Goal: Information Seeking & Learning: Check status

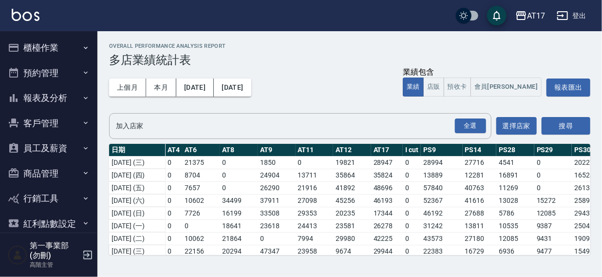
click at [602, 158] on div "Overall Performance Analysis Report 多店業績統計表 上個月 本月 [DATE] [DATE] 業績包含 業績 店販 預收卡…" at bounding box center [349, 148] width 505 height 235
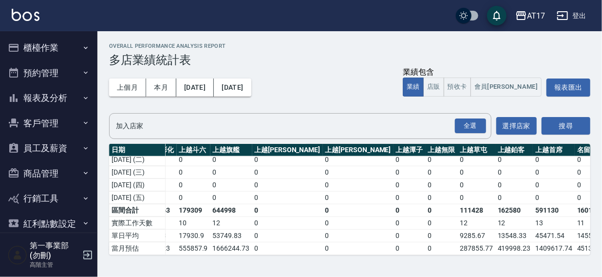
scroll to position [350, 1335]
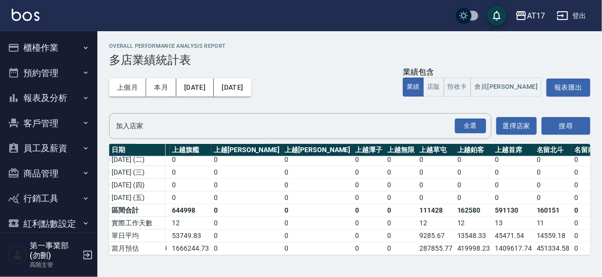
click at [50, 100] on button "報表及分析" at bounding box center [49, 97] width 90 height 25
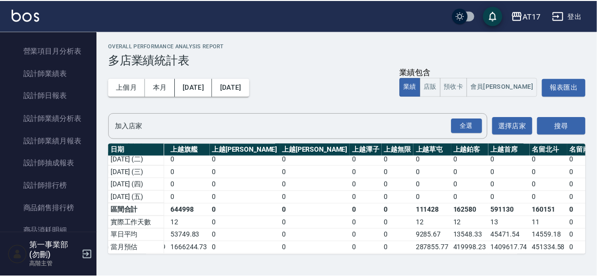
scroll to position [376, 0]
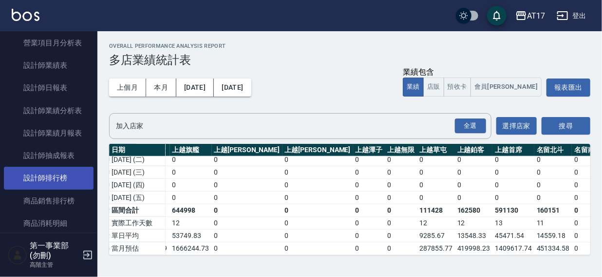
click at [38, 176] on link "設計師排行榜" at bounding box center [49, 178] width 90 height 22
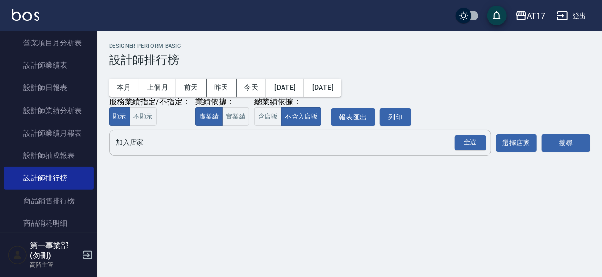
click at [126, 144] on input "加入店家" at bounding box center [293, 142] width 359 height 17
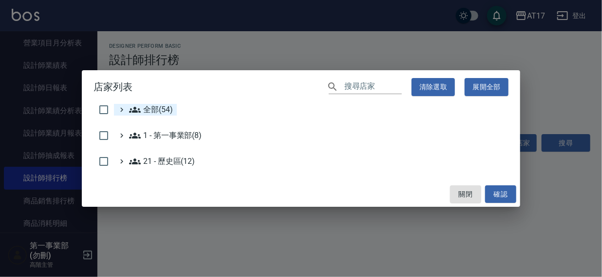
click at [141, 110] on span "全部(54)" at bounding box center [151, 110] width 44 height 12
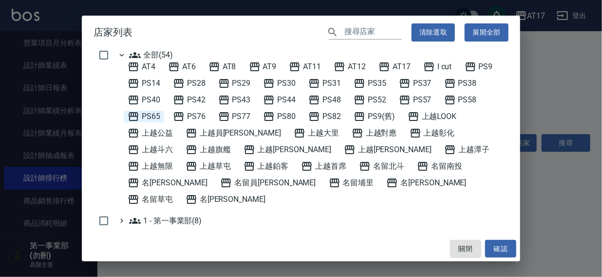
click at [150, 114] on span "PS65" at bounding box center [144, 117] width 33 height 12
click at [498, 248] on button "確認" at bounding box center [500, 249] width 31 height 18
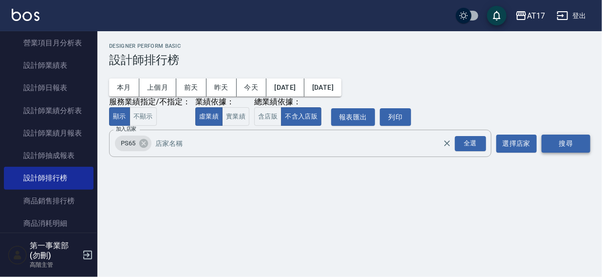
click at [578, 142] on button "搜尋" at bounding box center [566, 143] width 49 height 18
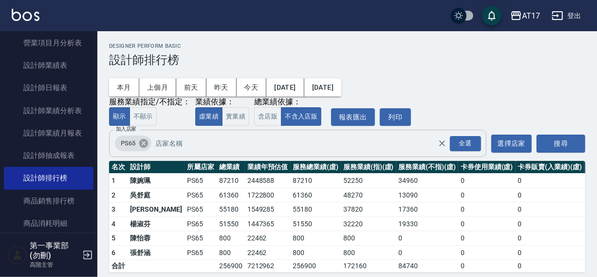
click at [140, 143] on icon at bounding box center [143, 143] width 9 height 9
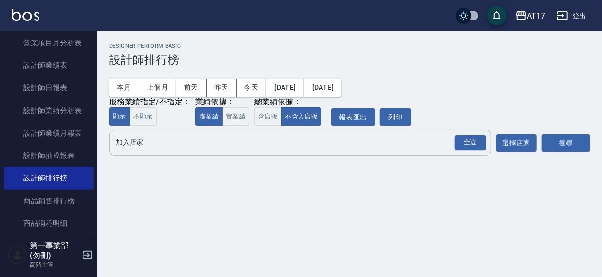
click at [128, 148] on input "加入店家" at bounding box center [293, 142] width 359 height 17
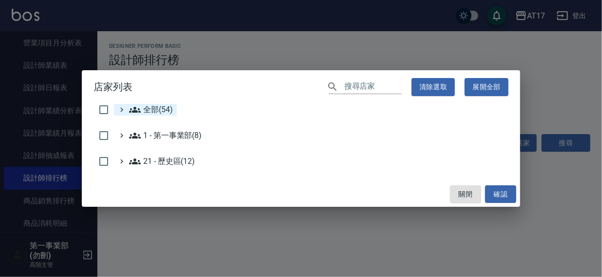
click at [144, 111] on span "全部(54)" at bounding box center [151, 110] width 44 height 12
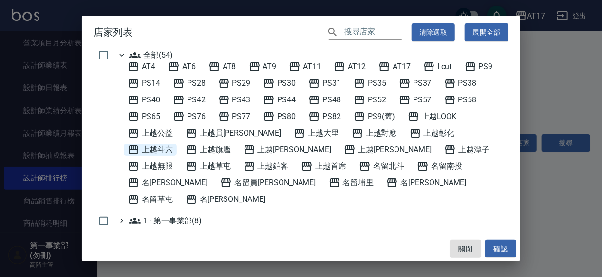
click at [173, 144] on span "上越斗六" at bounding box center [150, 150] width 45 height 12
click at [507, 243] on button "確認" at bounding box center [500, 249] width 31 height 18
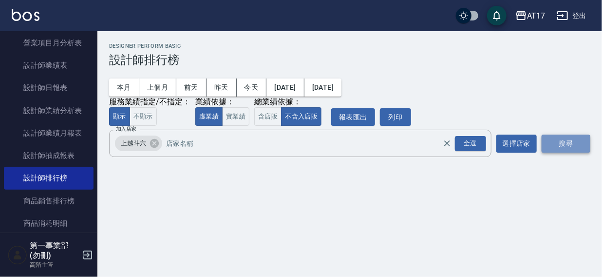
click at [558, 141] on button "搜尋" at bounding box center [566, 143] width 49 height 18
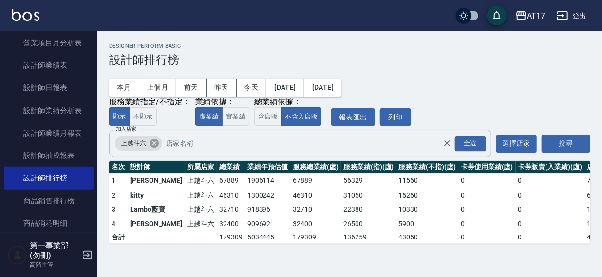
click at [150, 143] on icon at bounding box center [154, 143] width 9 height 9
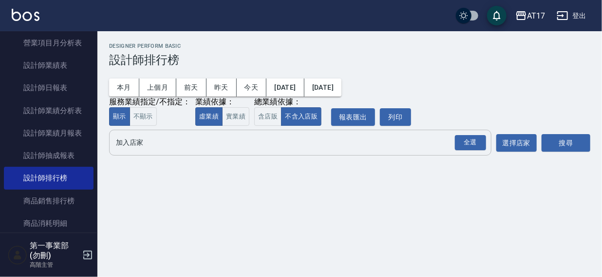
click at [126, 145] on input "加入店家" at bounding box center [293, 142] width 359 height 17
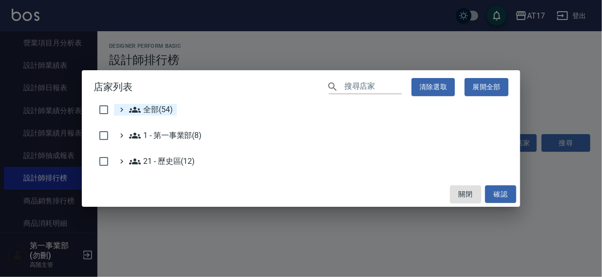
click at [147, 112] on span "全部(54)" at bounding box center [151, 110] width 44 height 12
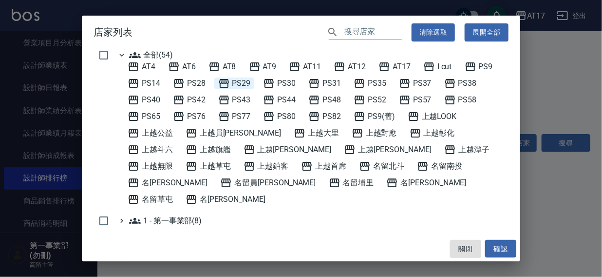
click at [242, 82] on span "PS29" at bounding box center [234, 83] width 33 height 12
click at [240, 97] on span "PS43" at bounding box center [234, 100] width 33 height 12
click at [503, 249] on button "確認" at bounding box center [500, 249] width 31 height 18
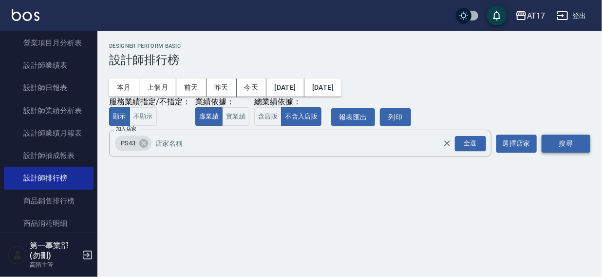
click at [551, 146] on button "搜尋" at bounding box center [566, 143] width 49 height 18
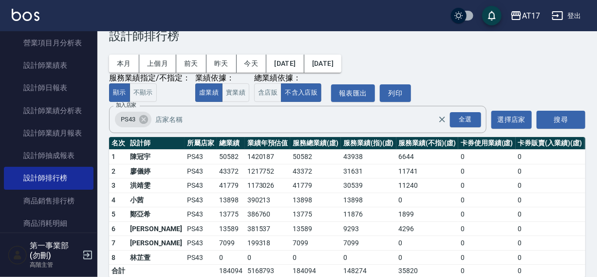
scroll to position [40, 0]
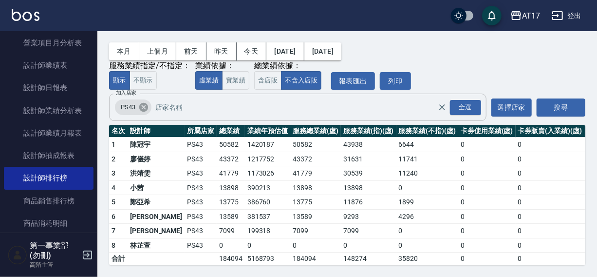
click at [144, 103] on icon at bounding box center [143, 107] width 9 height 9
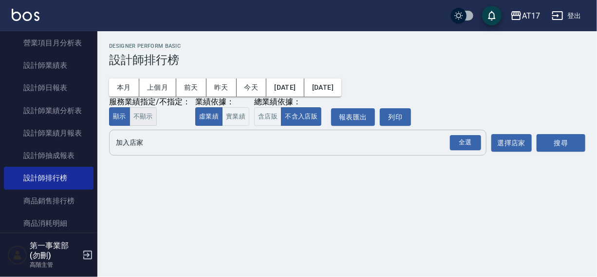
scroll to position [0, 0]
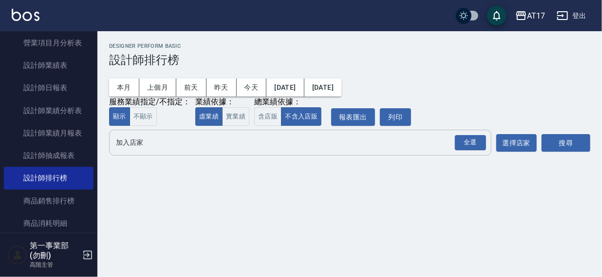
click at [126, 143] on input "加入店家" at bounding box center [293, 142] width 359 height 17
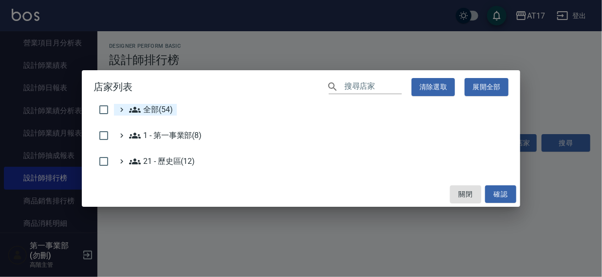
click at [150, 110] on span "全部(54)" at bounding box center [151, 110] width 44 height 12
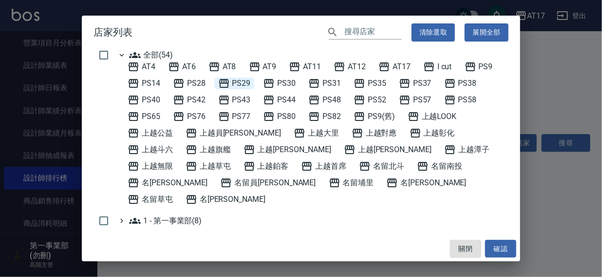
click at [238, 80] on span "PS29" at bounding box center [234, 83] width 33 height 12
click at [502, 243] on button "確認" at bounding box center [500, 249] width 31 height 18
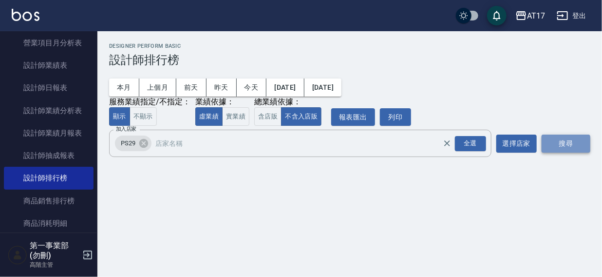
click at [567, 136] on button "搜尋" at bounding box center [566, 143] width 49 height 18
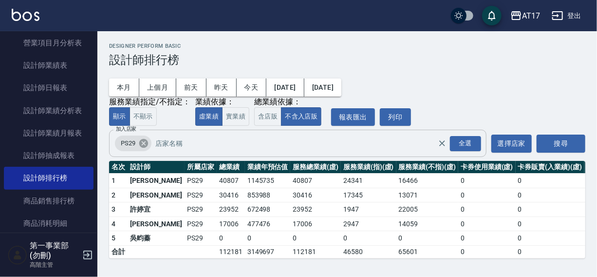
click at [143, 142] on icon at bounding box center [143, 143] width 9 height 9
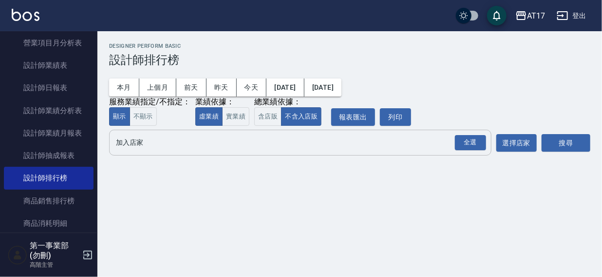
click at [141, 145] on input "加入店家" at bounding box center [293, 142] width 359 height 17
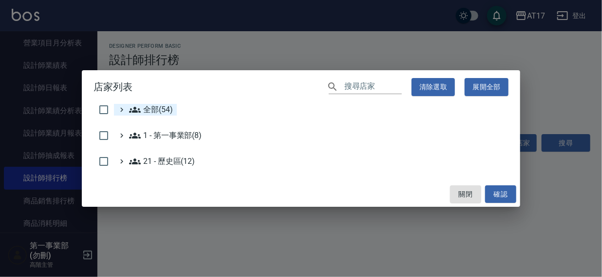
click at [158, 110] on span "全部(54)" at bounding box center [151, 110] width 44 height 12
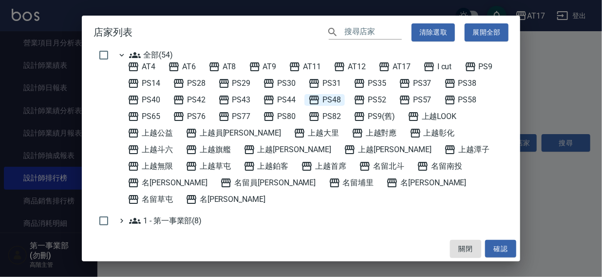
click at [337, 98] on span "PS48" at bounding box center [324, 100] width 33 height 12
click at [506, 248] on button "確認" at bounding box center [500, 249] width 31 height 18
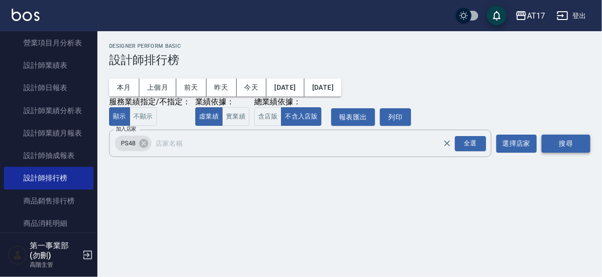
click at [551, 145] on button "搜尋" at bounding box center [566, 143] width 49 height 18
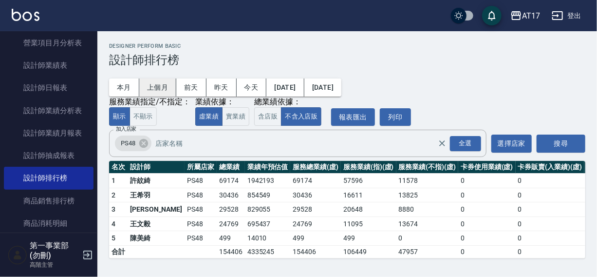
click at [151, 88] on button "上個月" at bounding box center [157, 87] width 37 height 18
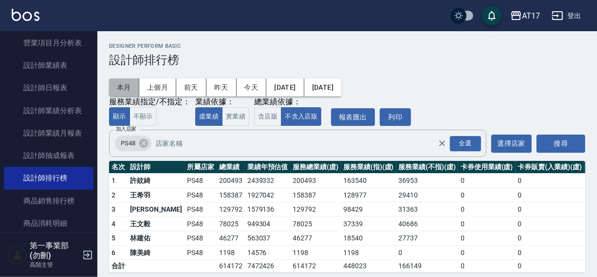
click at [123, 88] on button "本月" at bounding box center [124, 87] width 30 height 18
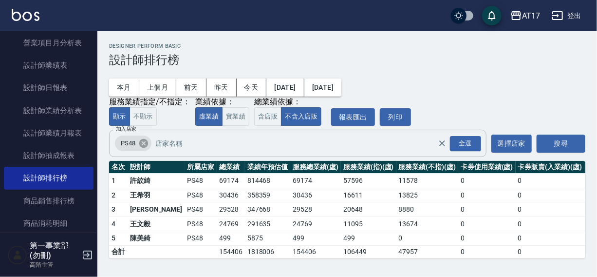
click at [142, 146] on icon at bounding box center [143, 143] width 11 height 11
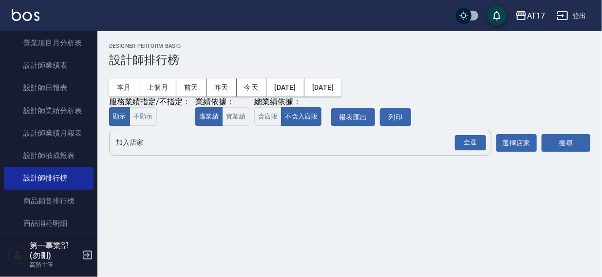
click at [133, 143] on input "加入店家" at bounding box center [293, 142] width 359 height 17
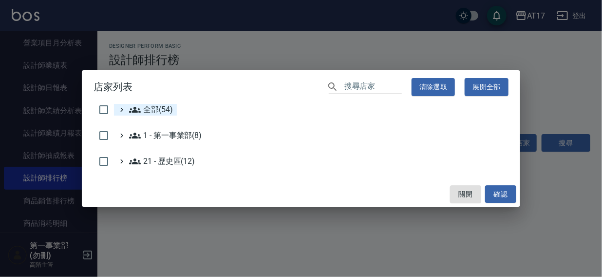
click at [160, 107] on span "全部(54)" at bounding box center [151, 110] width 44 height 12
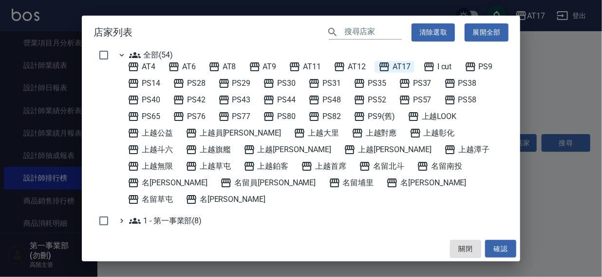
click at [399, 63] on span "AT17" at bounding box center [395, 67] width 32 height 12
click at [500, 253] on button "確認" at bounding box center [500, 249] width 31 height 18
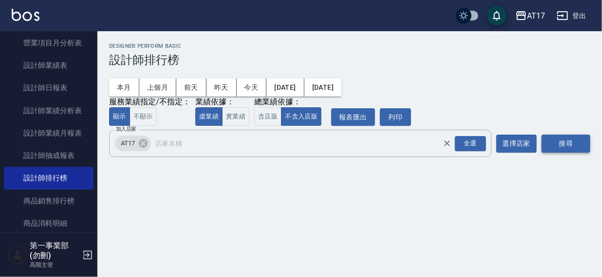
click at [568, 142] on button "搜尋" at bounding box center [566, 143] width 49 height 18
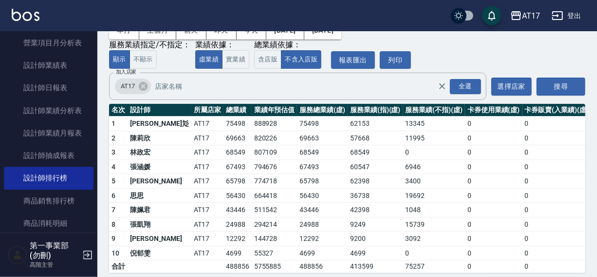
scroll to position [72, 0]
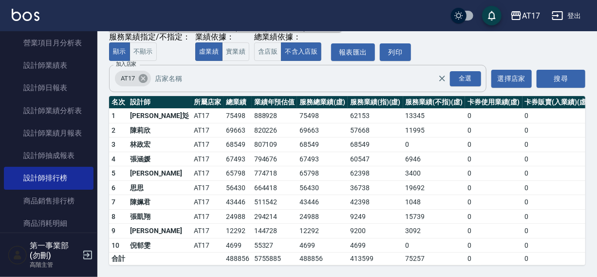
click at [143, 74] on icon at bounding box center [143, 78] width 9 height 9
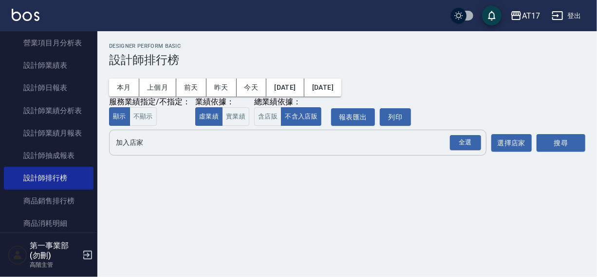
scroll to position [0, 0]
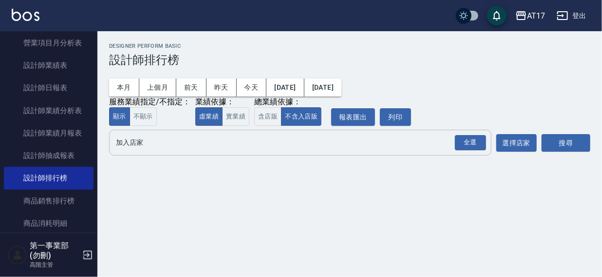
click at [126, 143] on input "加入店家" at bounding box center [293, 142] width 359 height 17
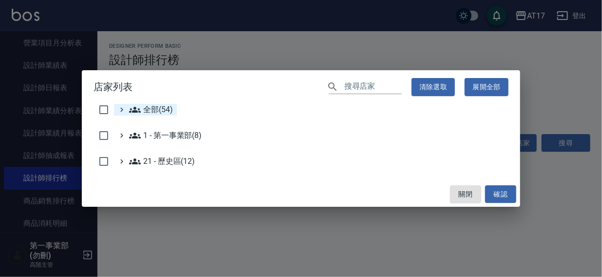
click at [153, 109] on span "全部(54)" at bounding box center [151, 110] width 44 height 12
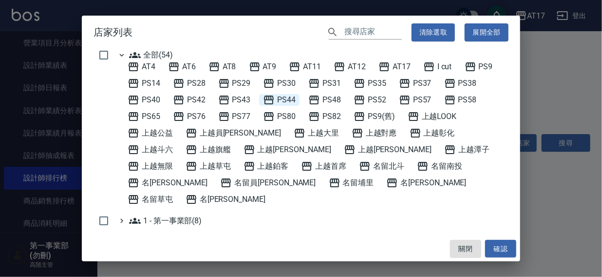
click at [290, 99] on span "PS44" at bounding box center [279, 100] width 33 height 12
click at [501, 245] on button "確認" at bounding box center [500, 249] width 31 height 18
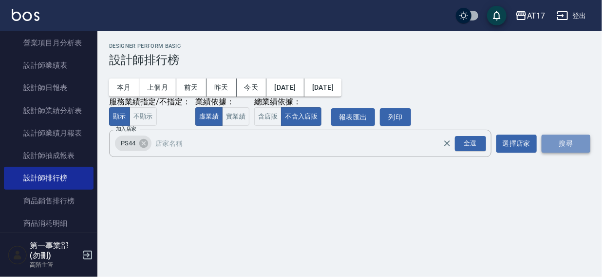
click at [568, 139] on button "搜尋" at bounding box center [566, 143] width 49 height 18
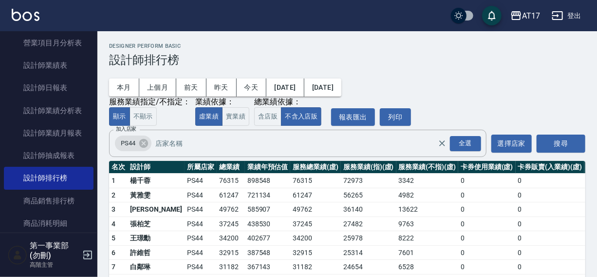
scroll to position [87, 0]
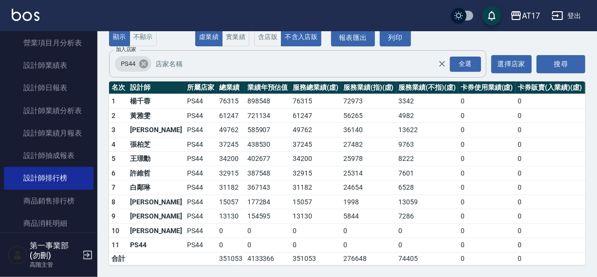
click at [146, 59] on icon at bounding box center [143, 63] width 9 height 9
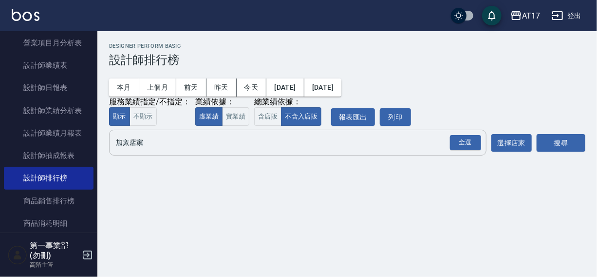
scroll to position [0, 0]
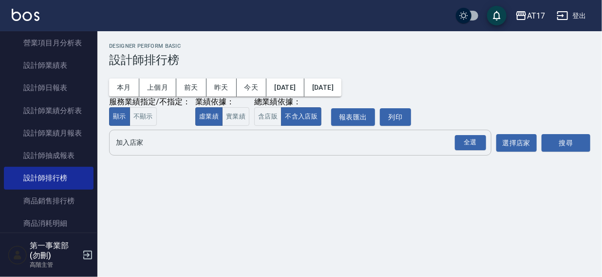
click at [128, 140] on input "加入店家" at bounding box center [293, 142] width 359 height 17
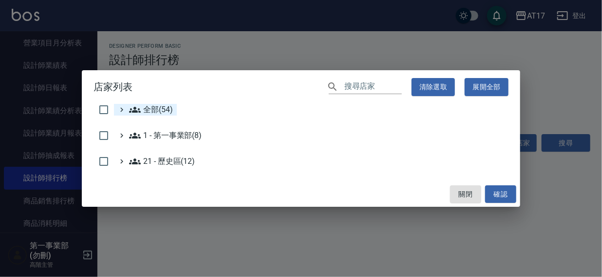
click at [149, 107] on span "全部(54)" at bounding box center [151, 110] width 44 height 12
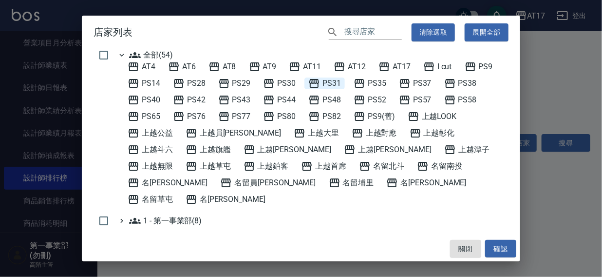
click at [322, 83] on span "PS31" at bounding box center [324, 83] width 33 height 12
click at [497, 248] on button "確認" at bounding box center [500, 249] width 31 height 18
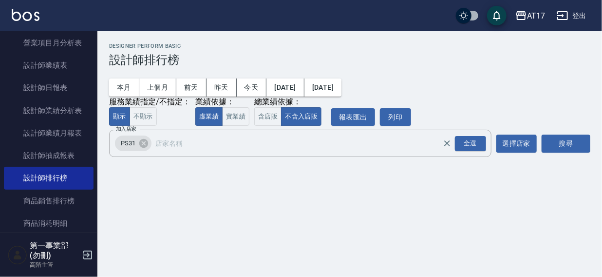
click at [568, 142] on button "搜尋" at bounding box center [566, 143] width 49 height 18
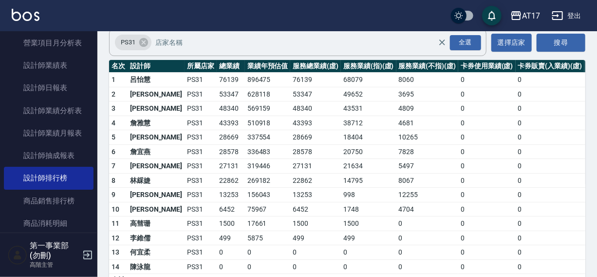
scroll to position [85, 0]
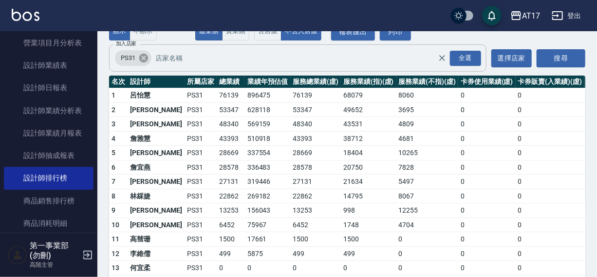
click at [146, 59] on icon at bounding box center [143, 58] width 9 height 9
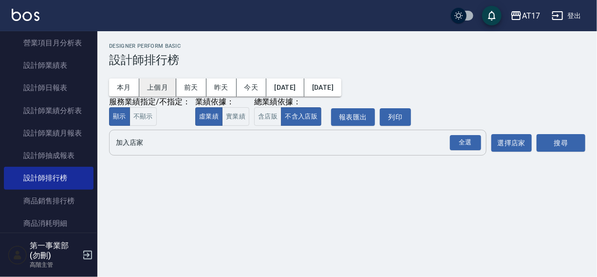
scroll to position [0, 0]
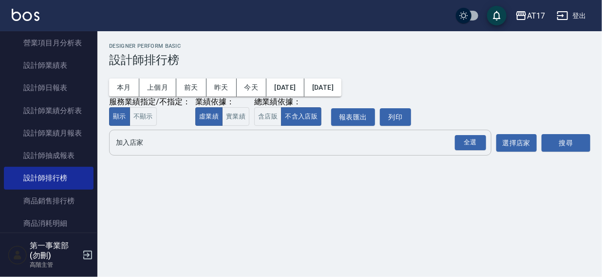
click at [126, 149] on input "加入店家" at bounding box center [293, 142] width 359 height 17
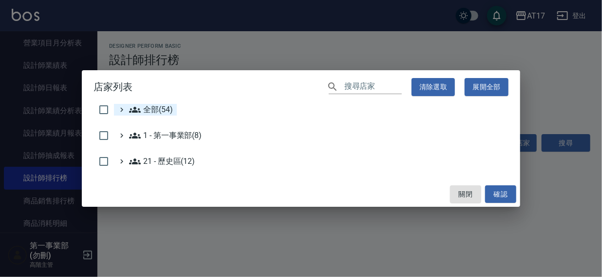
click at [142, 105] on span "全部(54)" at bounding box center [151, 110] width 44 height 12
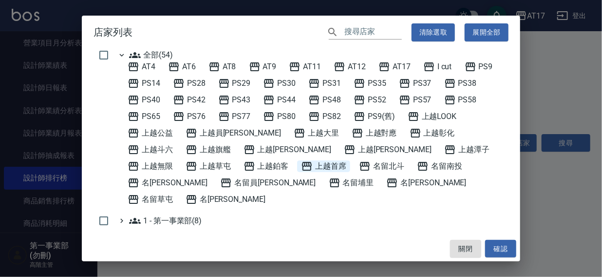
drag, startPoint x: 208, startPoint y: 159, endPoint x: 211, endPoint y: 165, distance: 7.0
click at [208, 159] on div "AT4 AT6 AT8 AT9 AT11 AT12 AT17 I cut PS9 PS14 PS28 PS29 PS30 PS31 PS35 PS37 PS3…" at bounding box center [316, 133] width 385 height 144
click at [214, 158] on div "AT4 AT6 AT8 AT9 AT11 AT12 AT17 I cut PS9 PS14 PS28 PS29 PS30 PS31 PS35 PS37 PS3…" at bounding box center [316, 133] width 385 height 144
click at [301, 167] on span "上越首席" at bounding box center [323, 166] width 45 height 12
drag, startPoint x: 506, startPoint y: 248, endPoint x: 543, endPoint y: 179, distance: 77.4
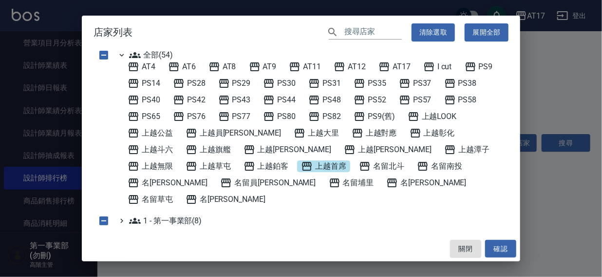
click at [507, 248] on button "確認" at bounding box center [500, 249] width 31 height 18
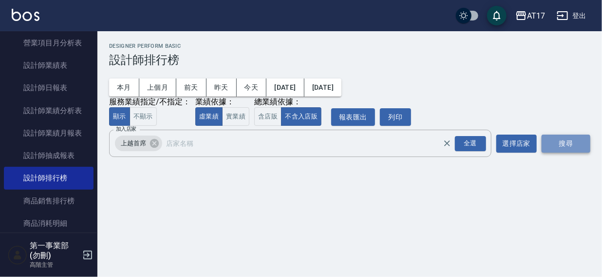
click at [561, 145] on button "搜尋" at bounding box center [566, 143] width 49 height 18
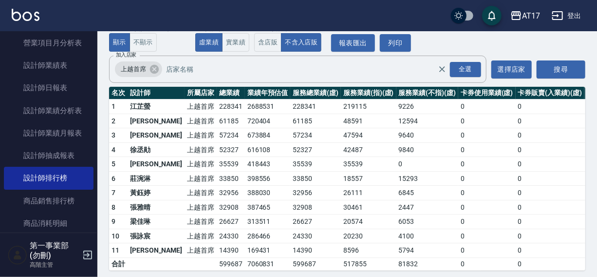
scroll to position [87, 0]
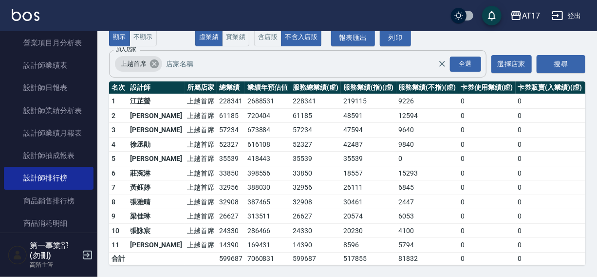
click at [154, 58] on icon at bounding box center [154, 63] width 11 height 11
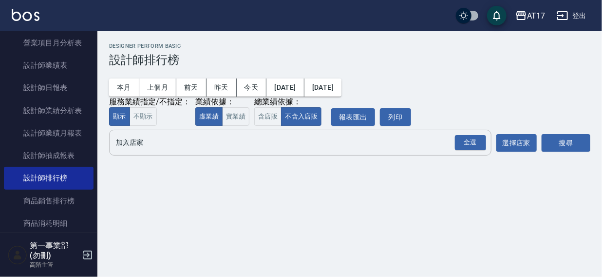
click at [135, 144] on input "加入店家" at bounding box center [293, 142] width 359 height 17
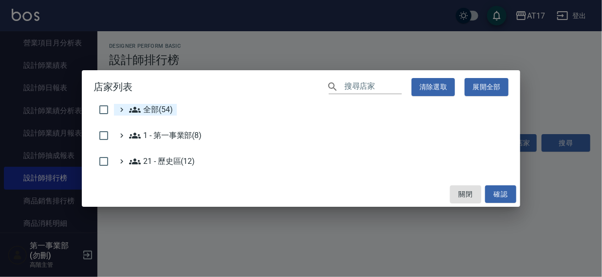
click at [163, 107] on span "全部(54)" at bounding box center [151, 110] width 44 height 12
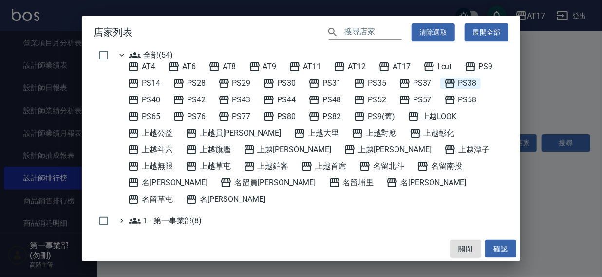
click at [472, 83] on span "PS38" at bounding box center [460, 83] width 33 height 12
drag, startPoint x: 495, startPoint y: 247, endPoint x: 548, endPoint y: 175, distance: 89.2
click at [495, 247] on button "確認" at bounding box center [500, 249] width 31 height 18
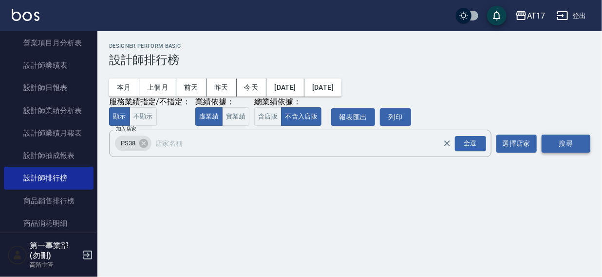
click at [562, 144] on button "搜尋" at bounding box center [566, 143] width 49 height 18
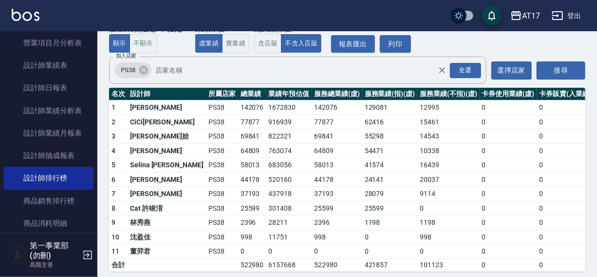
scroll to position [74, 0]
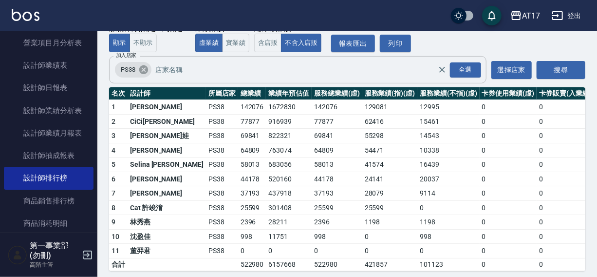
click at [143, 68] on icon at bounding box center [143, 69] width 9 height 9
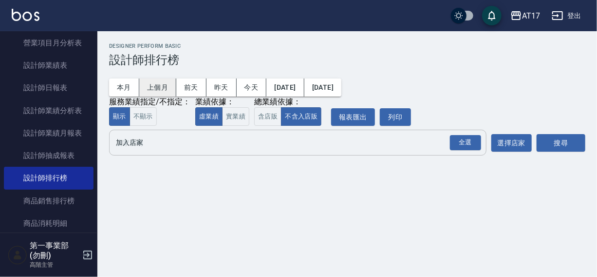
scroll to position [0, 0]
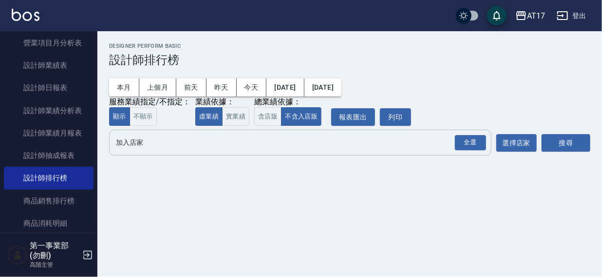
click at [131, 148] on input "加入店家" at bounding box center [293, 142] width 359 height 17
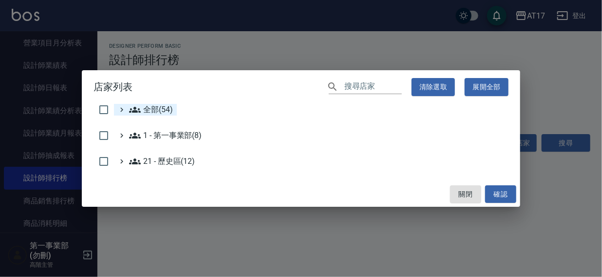
click at [156, 108] on span "全部(54)" at bounding box center [151, 110] width 44 height 12
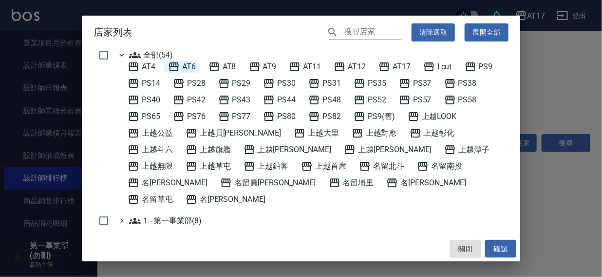
click at [185, 64] on span "AT6" at bounding box center [182, 67] width 28 height 12
click at [501, 249] on button "確認" at bounding box center [500, 249] width 31 height 18
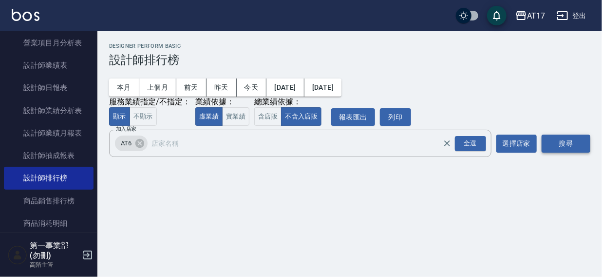
click at [562, 144] on button "搜尋" at bounding box center [566, 143] width 49 height 18
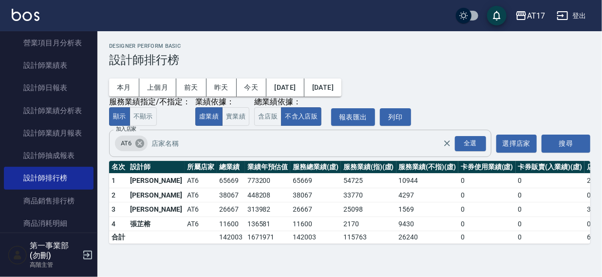
click at [137, 144] on icon at bounding box center [139, 143] width 9 height 9
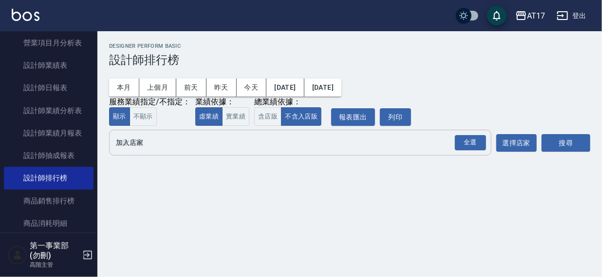
click at [135, 150] on input "加入店家" at bounding box center [293, 142] width 359 height 17
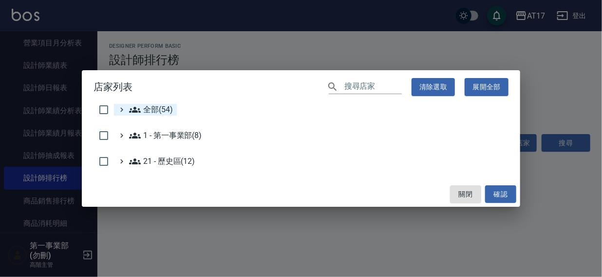
click at [158, 111] on span "全部(54)" at bounding box center [151, 110] width 44 height 12
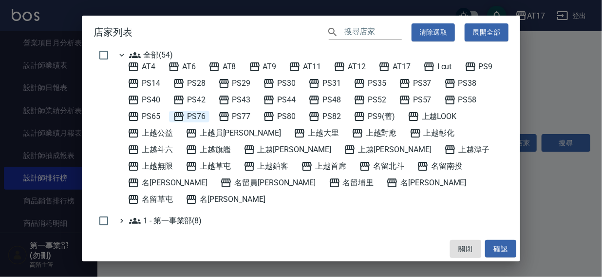
click at [185, 115] on span "PS76" at bounding box center [189, 117] width 33 height 12
click at [498, 245] on button "確認" at bounding box center [500, 249] width 31 height 18
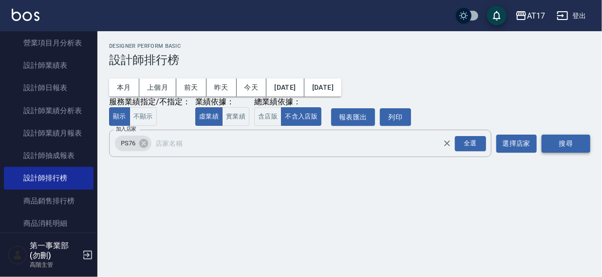
click at [573, 141] on button "搜尋" at bounding box center [566, 143] width 49 height 18
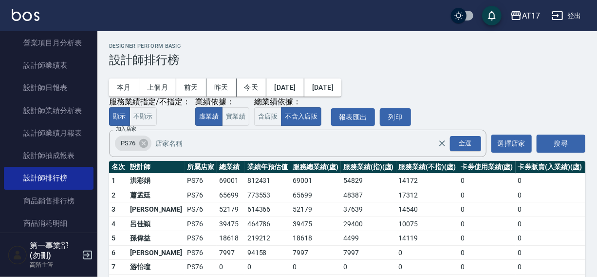
scroll to position [44, 0]
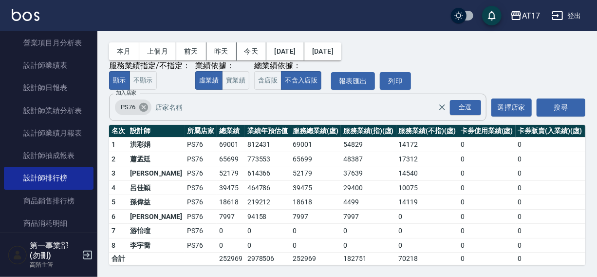
click at [142, 102] on icon at bounding box center [143, 107] width 11 height 11
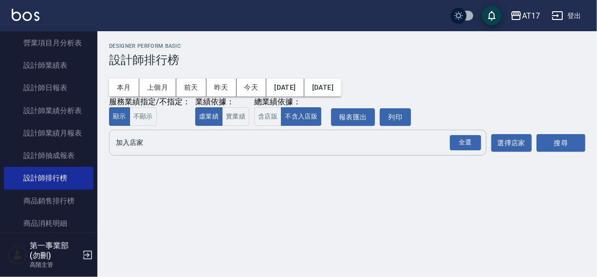
scroll to position [0, 0]
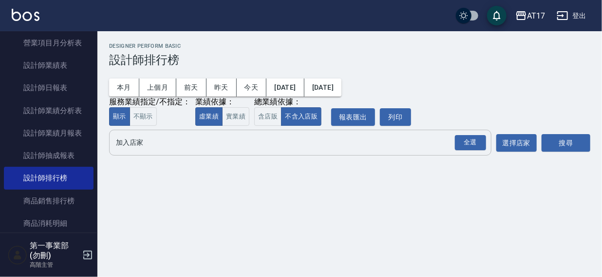
click at [130, 143] on input "加入店家" at bounding box center [293, 142] width 359 height 17
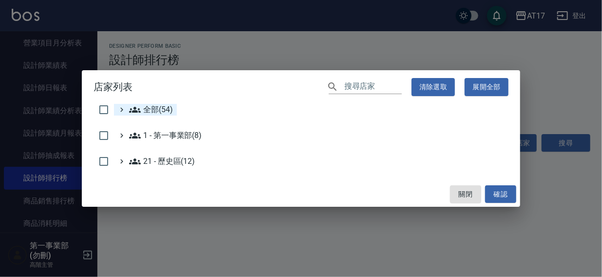
click at [151, 110] on span "全部(54)" at bounding box center [151, 110] width 44 height 12
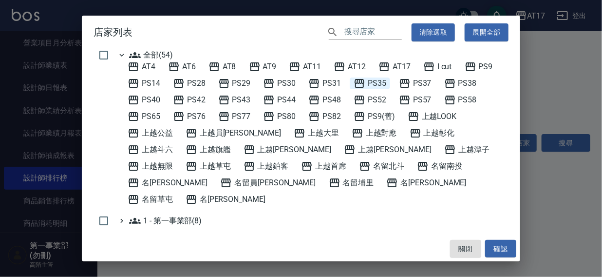
click at [376, 81] on span "PS35" at bounding box center [370, 83] width 33 height 12
click at [499, 246] on button "確認" at bounding box center [500, 249] width 31 height 18
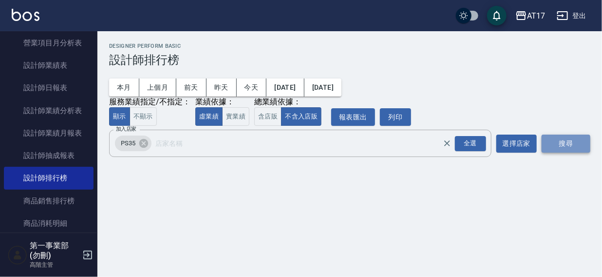
click at [560, 141] on button "搜尋" at bounding box center [566, 143] width 49 height 18
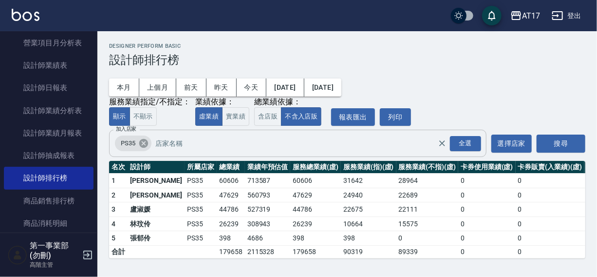
click at [145, 145] on icon at bounding box center [143, 143] width 11 height 11
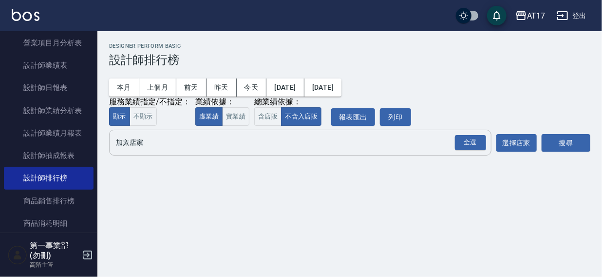
click at [134, 146] on input "加入店家" at bounding box center [293, 142] width 359 height 17
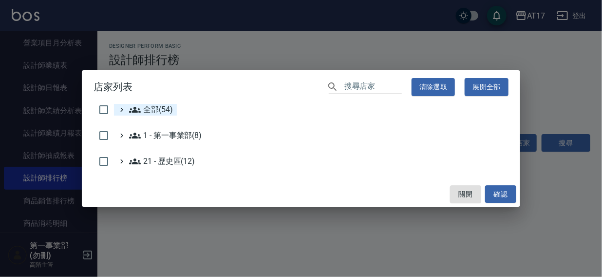
click at [148, 109] on span "全部(54)" at bounding box center [151, 110] width 44 height 12
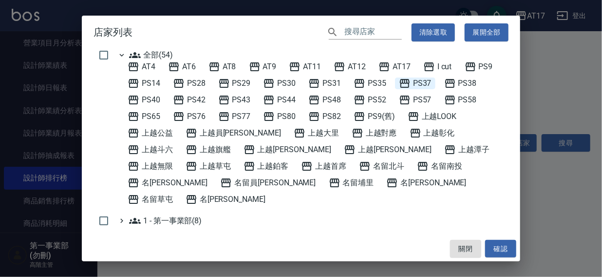
click at [424, 84] on span "PS37" at bounding box center [415, 83] width 33 height 12
click at [500, 248] on button "確認" at bounding box center [500, 249] width 31 height 18
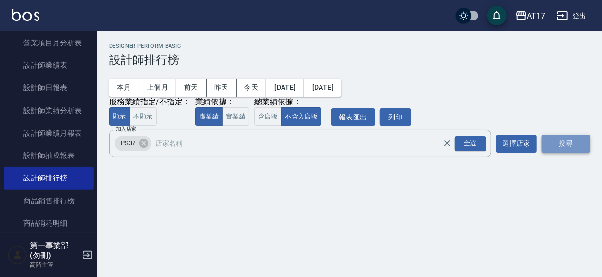
click at [562, 146] on button "搜尋" at bounding box center [566, 143] width 49 height 18
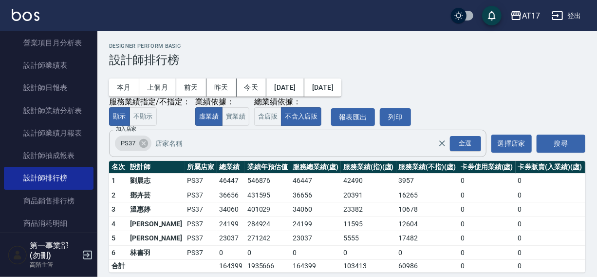
click at [142, 142] on icon at bounding box center [143, 143] width 11 height 11
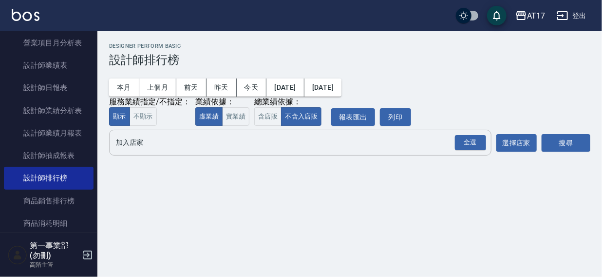
click at [139, 144] on input "加入店家" at bounding box center [293, 142] width 359 height 17
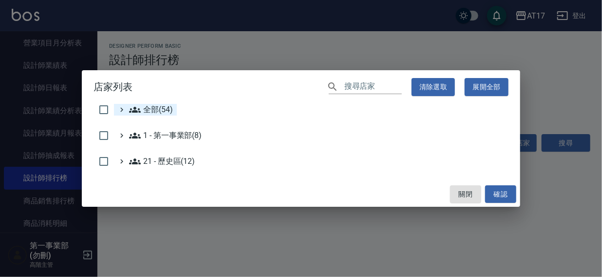
click at [158, 108] on span "全部(54)" at bounding box center [151, 110] width 44 height 12
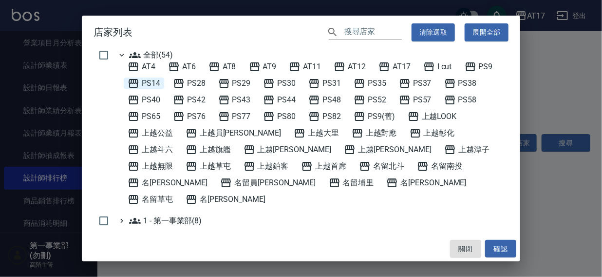
click at [156, 86] on span "PS14" at bounding box center [144, 83] width 33 height 12
click at [501, 253] on button "確認" at bounding box center [500, 249] width 31 height 18
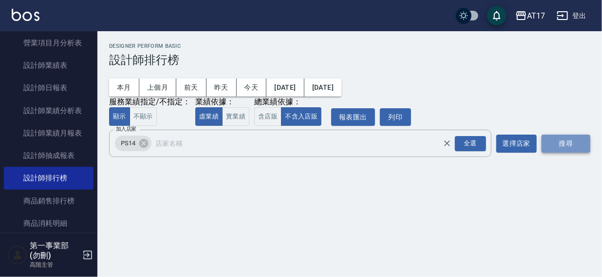
click at [557, 144] on button "搜尋" at bounding box center [566, 143] width 49 height 18
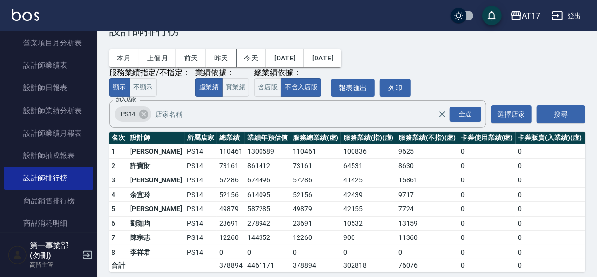
scroll to position [44, 0]
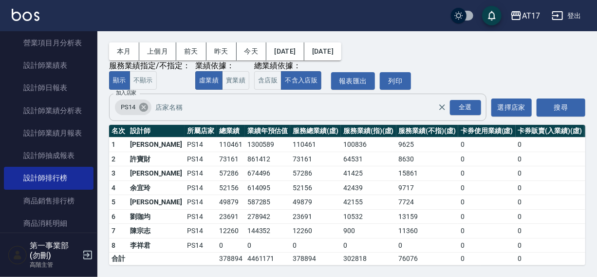
click at [145, 102] on icon at bounding box center [143, 107] width 11 height 11
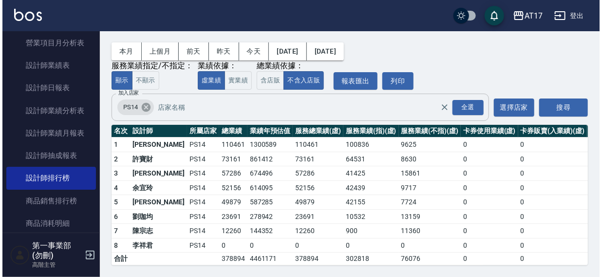
scroll to position [0, 0]
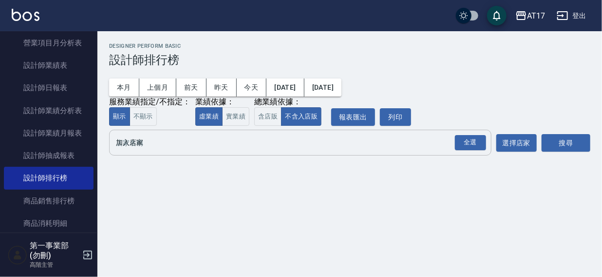
click at [130, 143] on input "加入店家" at bounding box center [293, 142] width 359 height 17
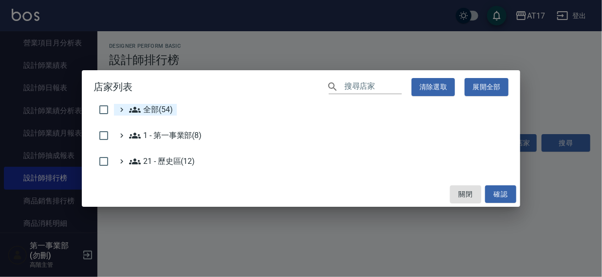
click at [150, 110] on span "全部(54)" at bounding box center [151, 110] width 44 height 12
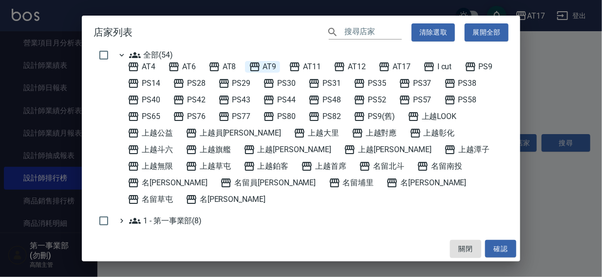
click at [263, 68] on span "AT9" at bounding box center [263, 67] width 28 height 12
click at [500, 251] on button "確認" at bounding box center [500, 249] width 31 height 18
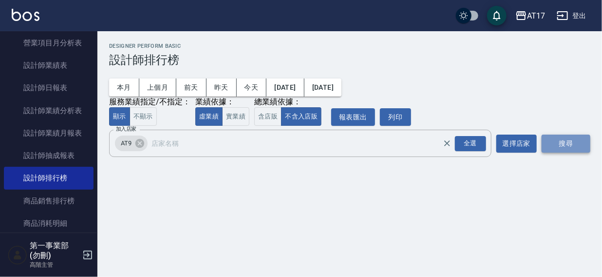
click at [565, 149] on button "搜尋" at bounding box center [566, 143] width 49 height 18
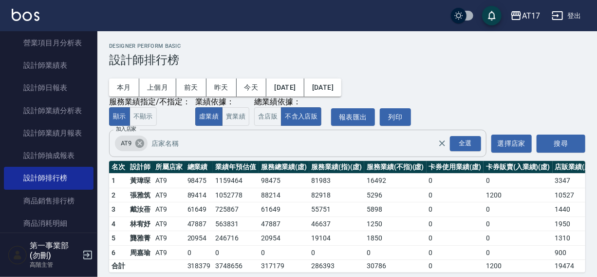
click at [141, 145] on icon at bounding box center [139, 143] width 11 height 11
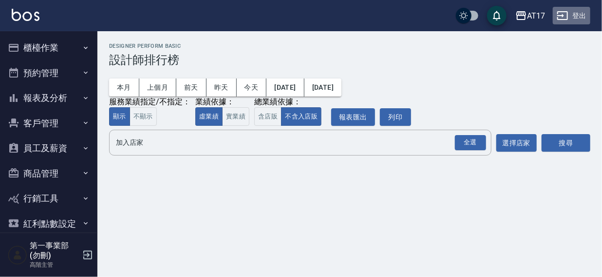
click at [579, 14] on button "登出" at bounding box center [572, 16] width 38 height 18
